Goal: Task Accomplishment & Management: Use online tool/utility

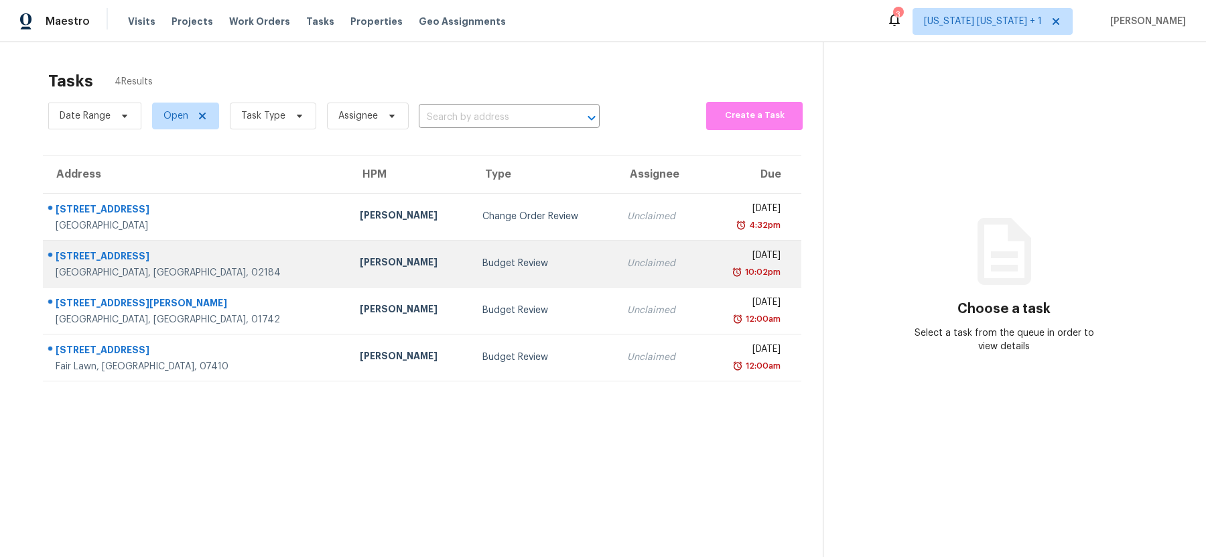
click at [349, 257] on td "[PERSON_NAME]" at bounding box center [410, 263] width 123 height 47
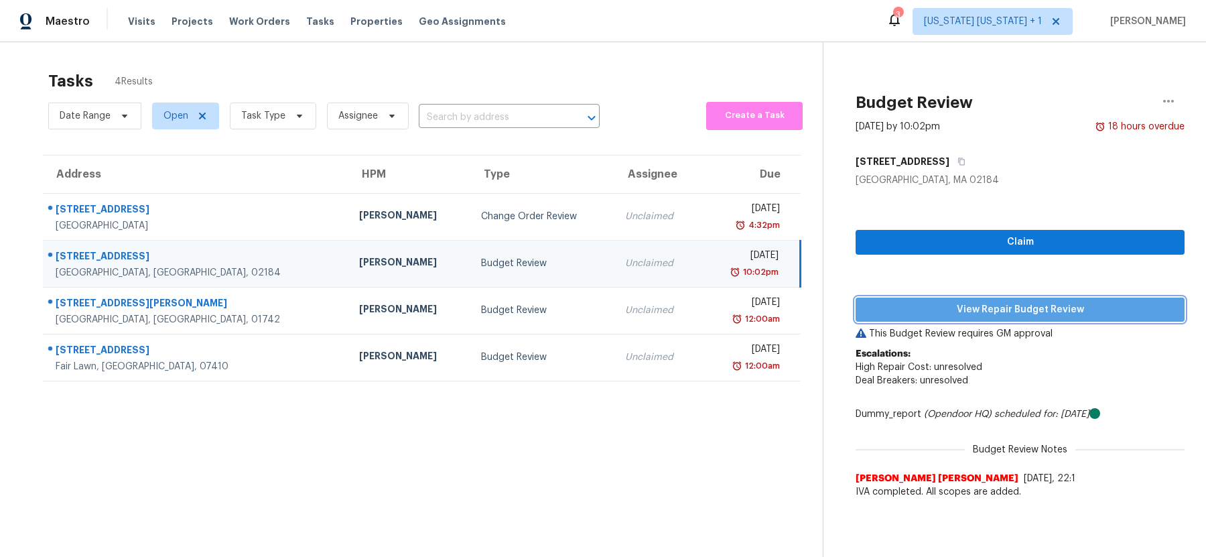
click at [1004, 301] on span "View Repair Budget Review" at bounding box center [1019, 309] width 307 height 17
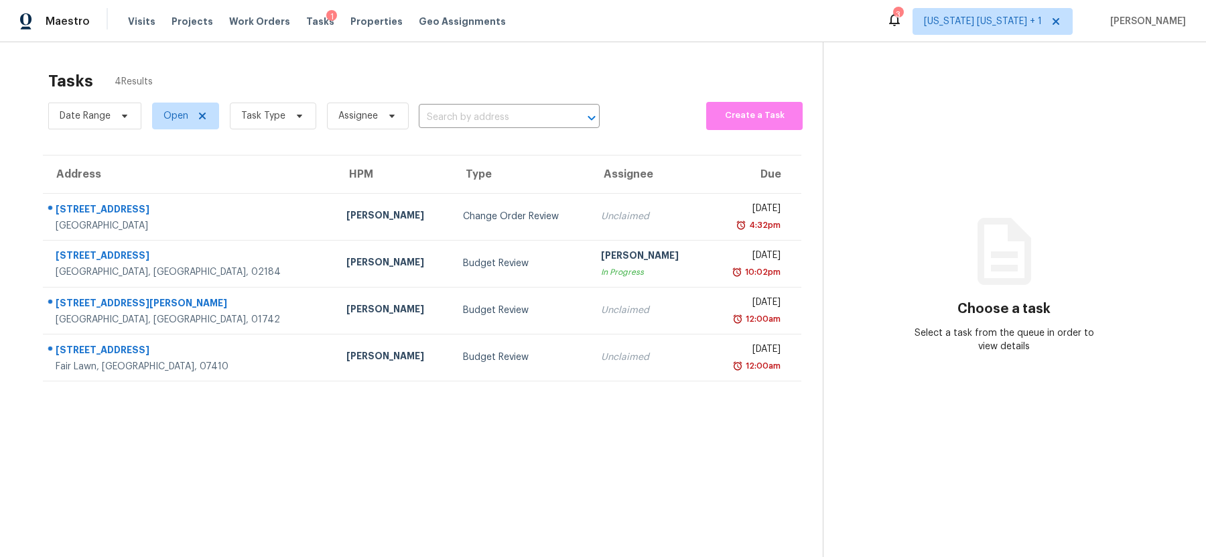
scroll to position [42, 0]
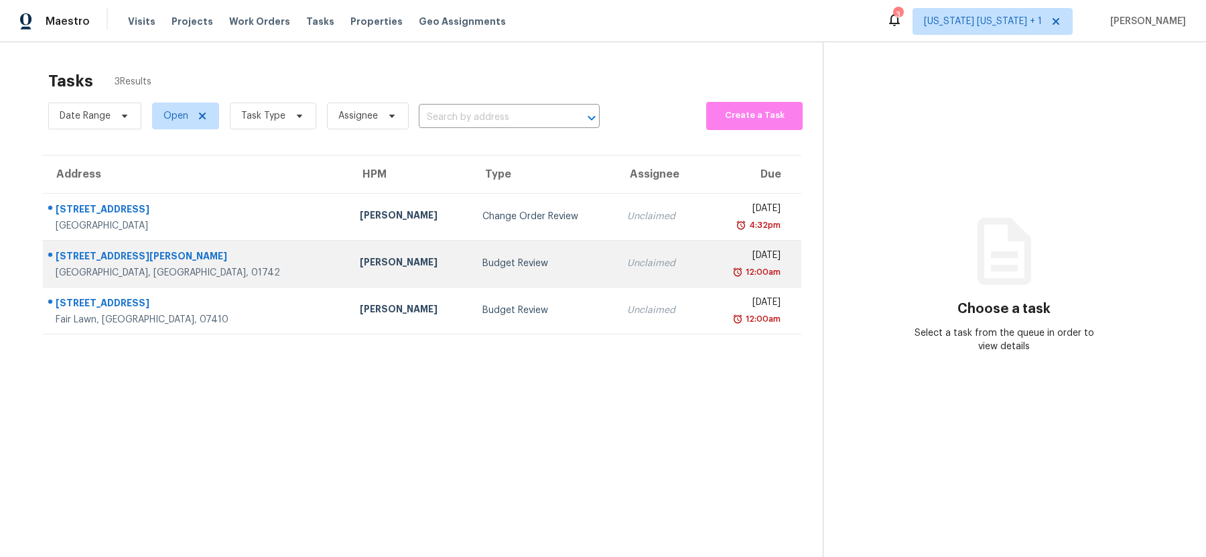
click at [472, 255] on td "Budget Review" at bounding box center [543, 263] width 145 height 47
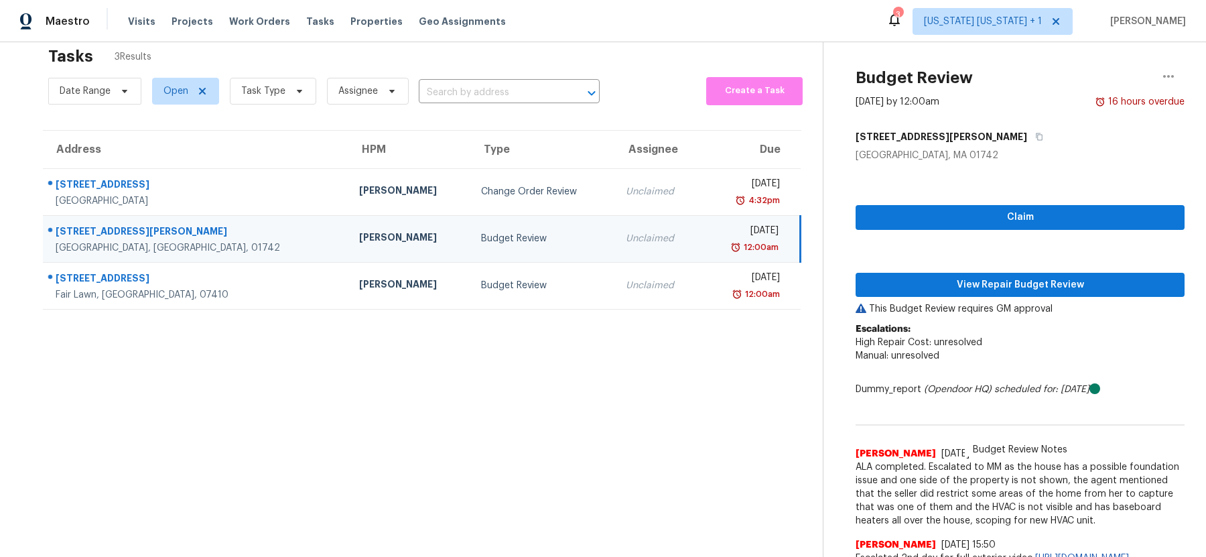
scroll to position [18, 0]
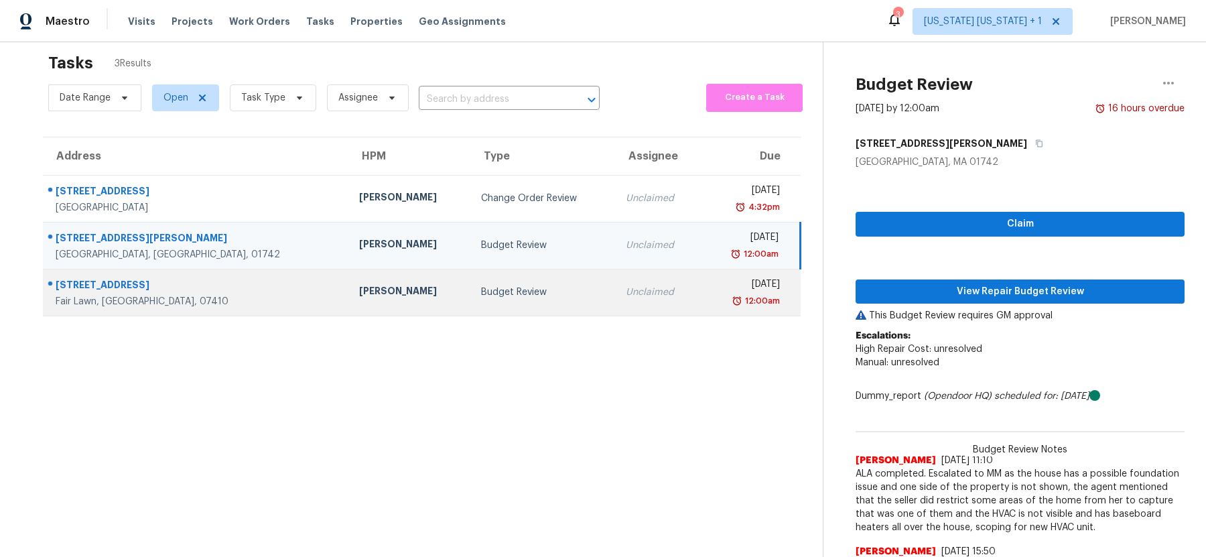
click at [482, 288] on div "Budget Review" at bounding box center [542, 291] width 123 height 13
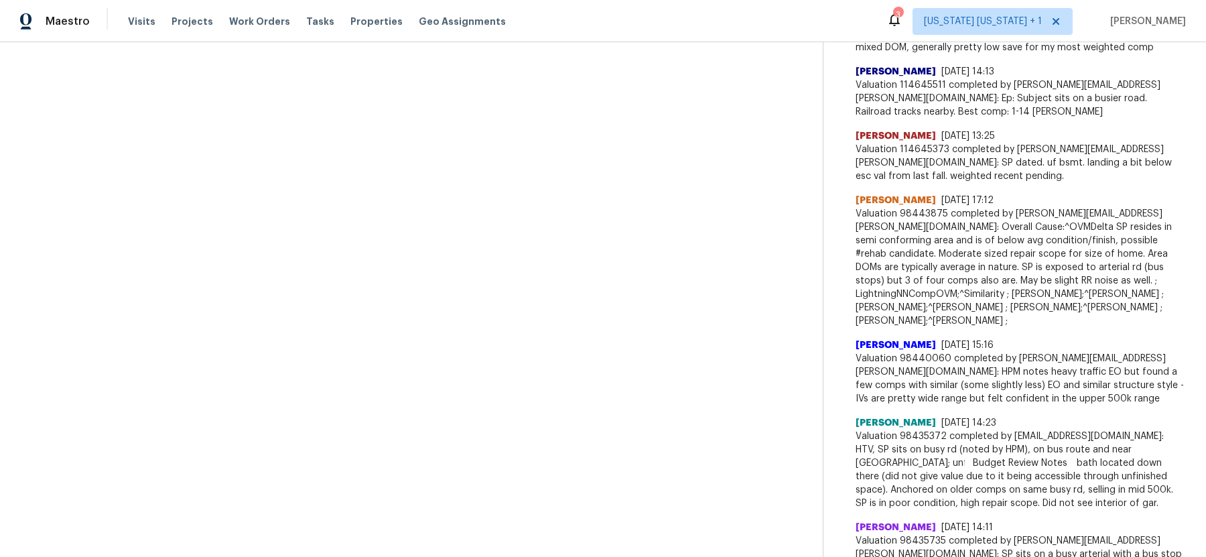
scroll to position [0, 0]
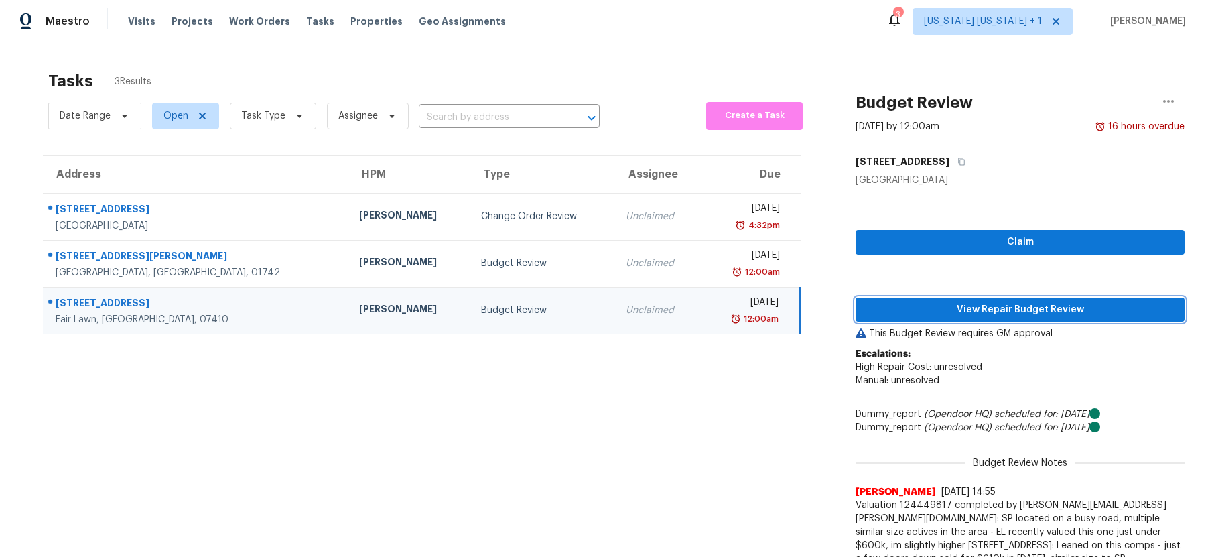
click at [979, 309] on span "View Repair Budget Review" at bounding box center [1019, 309] width 307 height 17
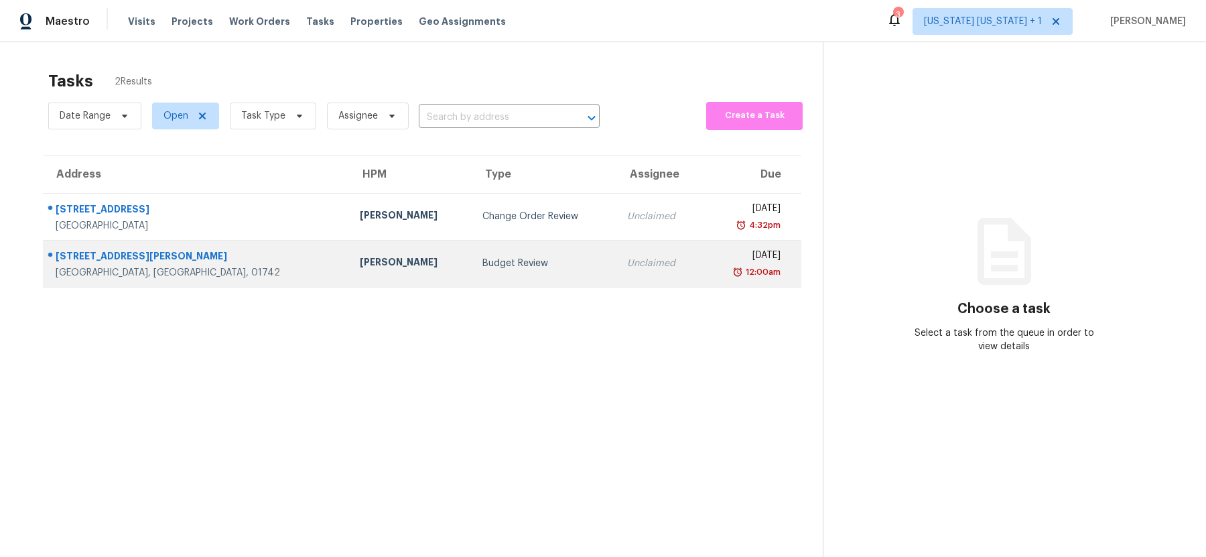
click at [482, 264] on div "Budget Review" at bounding box center [543, 263] width 123 height 13
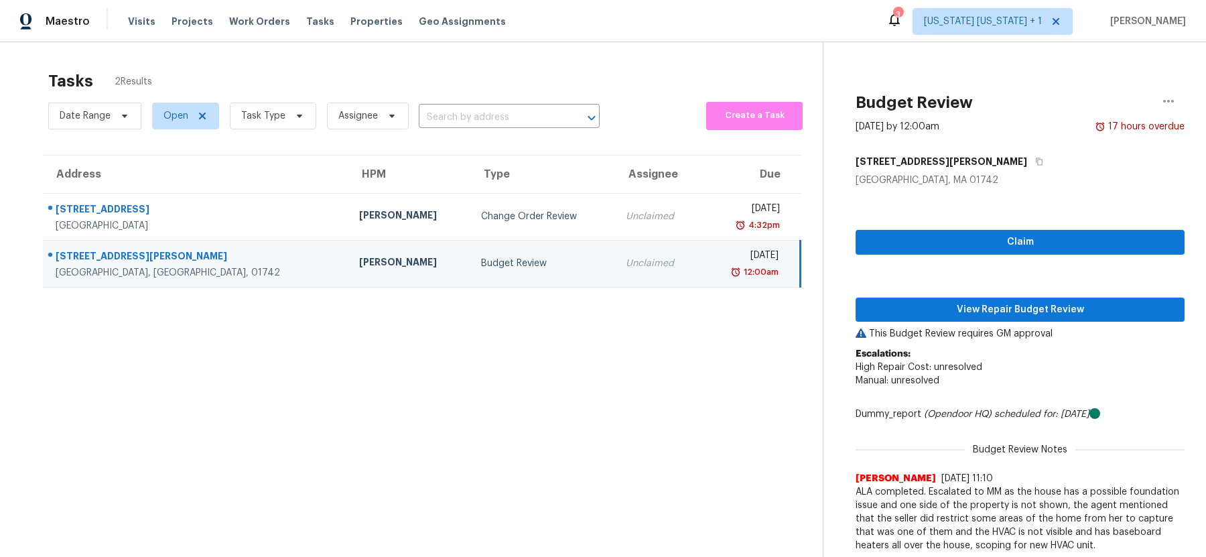
click at [359, 267] on div "[PERSON_NAME]" at bounding box center [409, 263] width 100 height 17
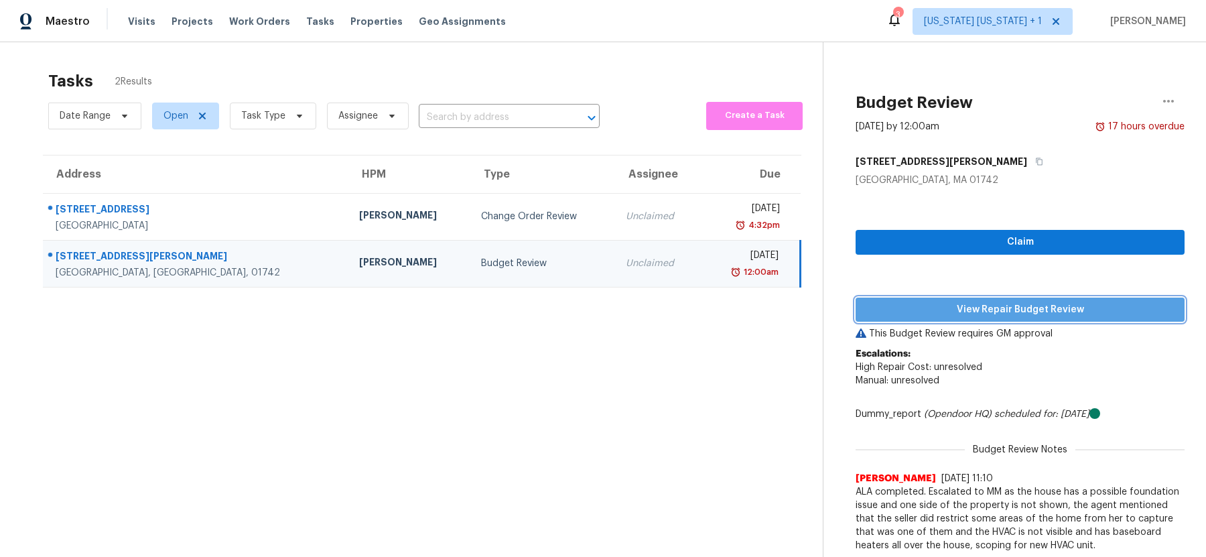
click at [954, 316] on span "View Repair Budget Review" at bounding box center [1019, 309] width 307 height 17
